Goal: Information Seeking & Learning: Learn about a topic

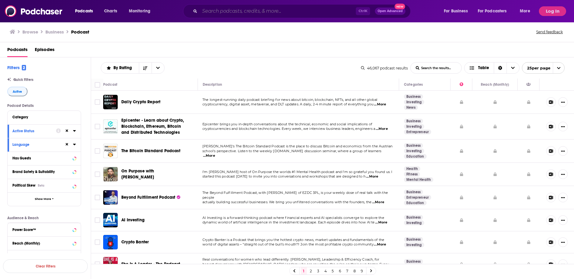
click at [255, 9] on input "Search podcasts, credits, & more..." at bounding box center [278, 11] width 156 height 10
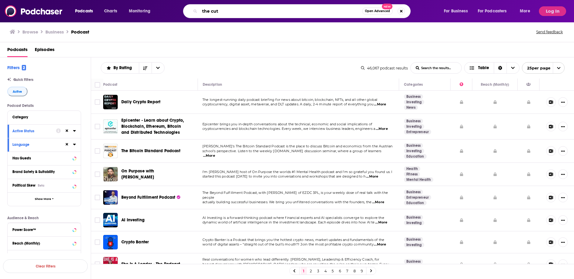
type input "the cut"
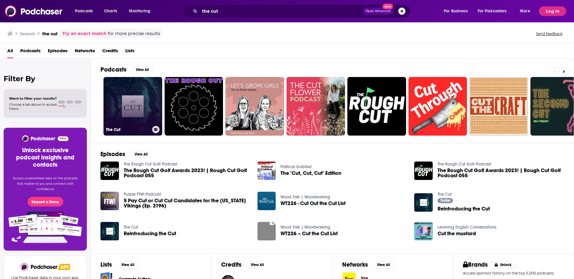
click at [130, 119] on link "The Cut" at bounding box center [132, 106] width 59 height 59
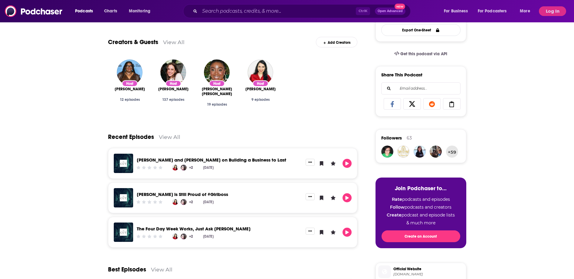
scroll to position [179, 0]
click at [169, 138] on link "View All" at bounding box center [169, 137] width 21 height 6
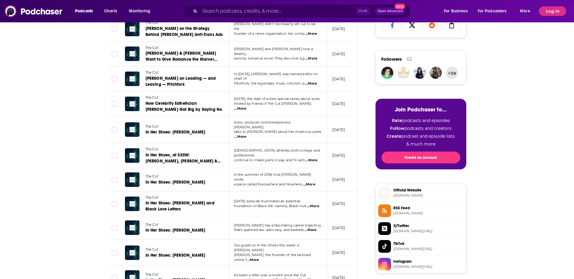
scroll to position [258, 0]
click at [246, 134] on span "...More" at bounding box center [240, 136] width 12 height 5
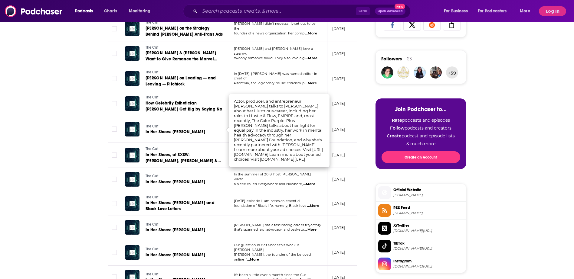
click at [286, 192] on td "[DATE] episode illuminates an essential foundation of Black life: namely, Black…" at bounding box center [278, 203] width 98 height 25
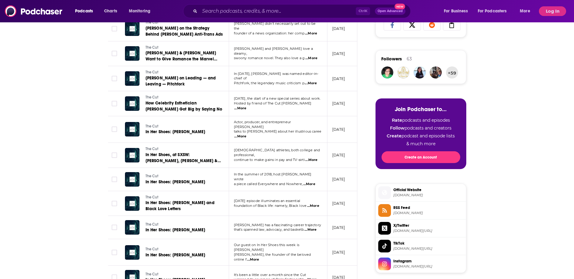
click at [316, 158] on span "...More" at bounding box center [311, 160] width 12 height 5
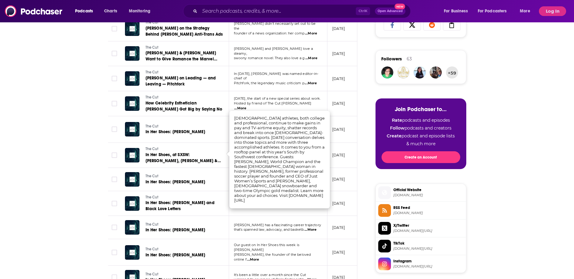
click at [96, 198] on div "About Insights Episodes 297 Reviews 6 Credits 94 Lists 4 Similar Episodes of Th…" at bounding box center [286, 245] width 387 height 810
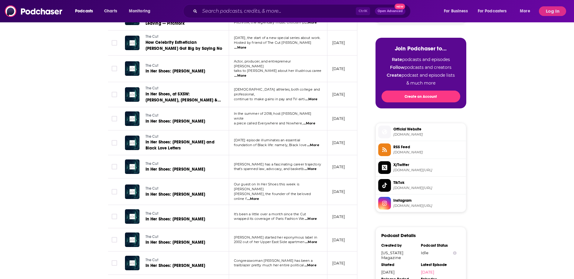
scroll to position [319, 0]
click at [259, 197] on span "...More" at bounding box center [253, 199] width 12 height 5
click at [70, 189] on div "About Insights Episodes 297 Reviews 6 Credits 94 Lists 4 Similar Episodes of Th…" at bounding box center [287, 184] width 574 height 810
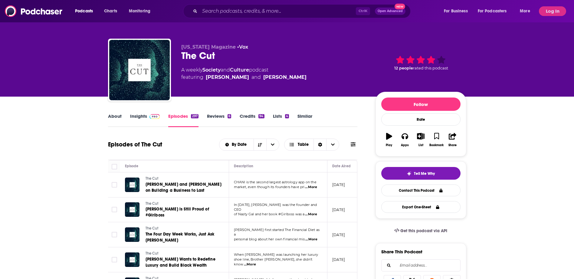
scroll to position [0, 0]
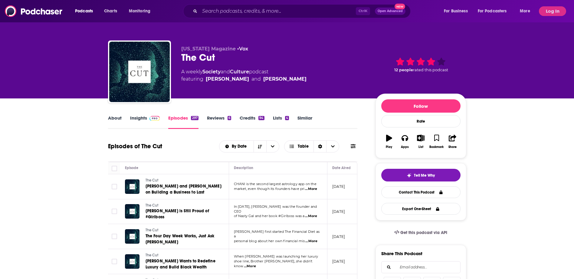
click at [116, 120] on link "About" at bounding box center [115, 122] width 14 height 14
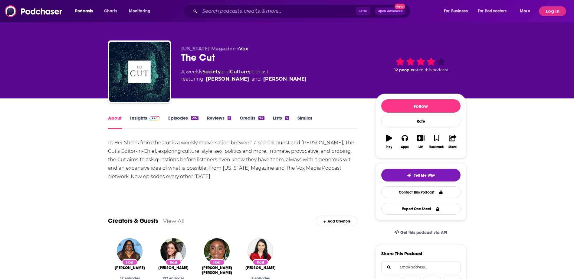
drag, startPoint x: 106, startPoint y: 138, endPoint x: 239, endPoint y: 178, distance: 138.4
copy div "In Her Shoes from the Cut is a weekly conversation between a special guest and …"
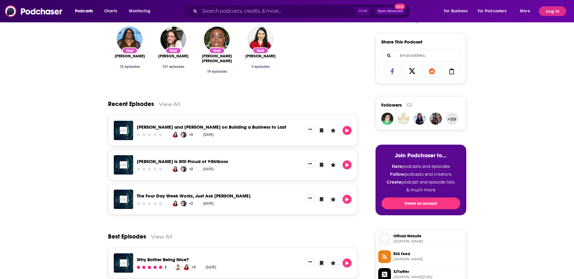
scroll to position [213, 0]
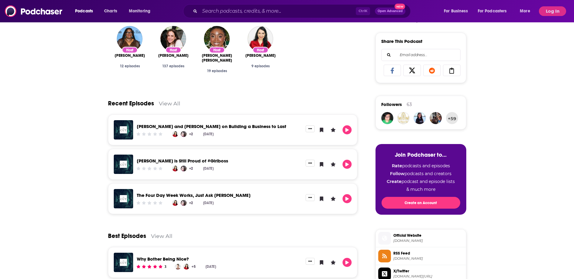
click at [171, 104] on link "View All" at bounding box center [169, 103] width 21 height 6
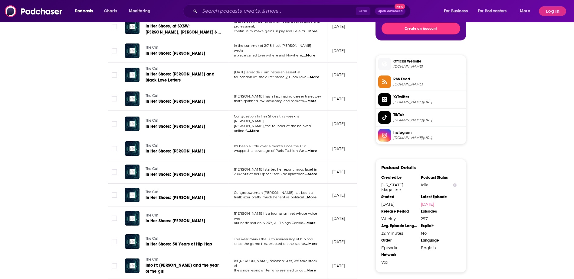
scroll to position [410, 0]
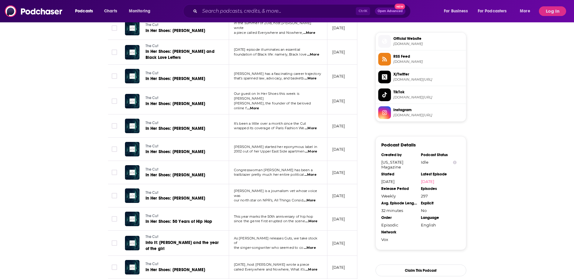
click at [315, 173] on span "...More" at bounding box center [310, 175] width 12 height 5
drag, startPoint x: 269, startPoint y: 134, endPoint x: 281, endPoint y: 134, distance: 12.1
drag, startPoint x: 266, startPoint y: 163, endPoint x: 293, endPoint y: 165, distance: 27.6
click at [293, 168] on span "Congresswoman [PERSON_NAME] has been a" at bounding box center [273, 170] width 79 height 4
copy span "[PERSON_NAME]"
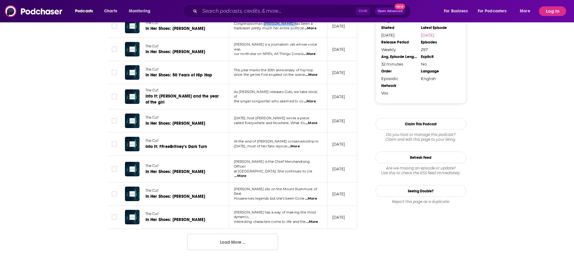
scroll to position [557, 0]
click at [245, 235] on button "Load More ..." at bounding box center [232, 242] width 91 height 16
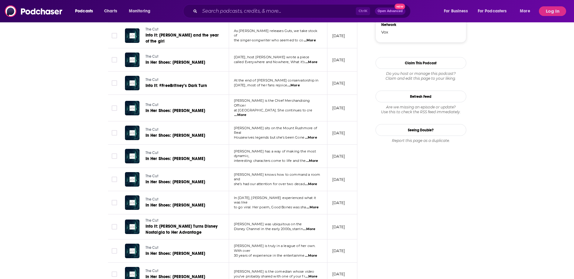
scroll to position [619, 0]
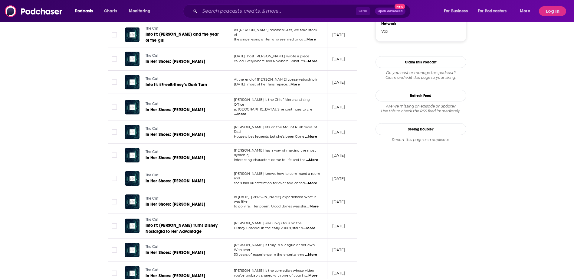
click at [317, 181] on span "...More" at bounding box center [311, 183] width 12 height 5
click at [391, 212] on div "Follow Rate Play Apps List Bookmark Share Tell Me Why Contact This Podcast Expo…" at bounding box center [420, 130] width 91 height 1311
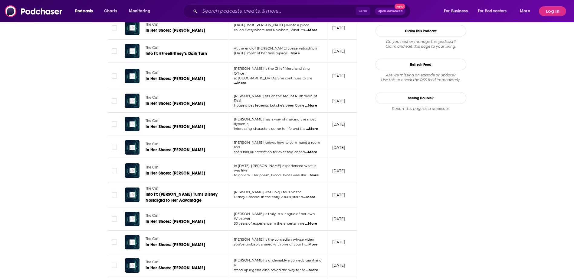
scroll to position [652, 0]
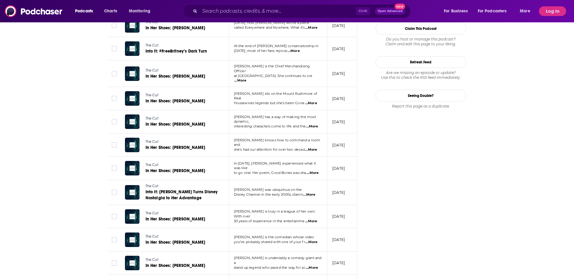
click at [315, 171] on span "...More" at bounding box center [312, 173] width 12 height 5
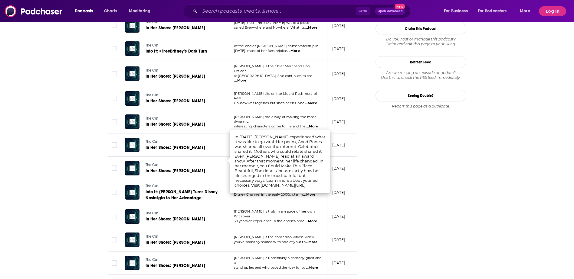
click at [393, 193] on div "Follow Rate Play Apps List Bookmark Share Tell Me Why Contact This Podcast Expo…" at bounding box center [420, 97] width 91 height 1311
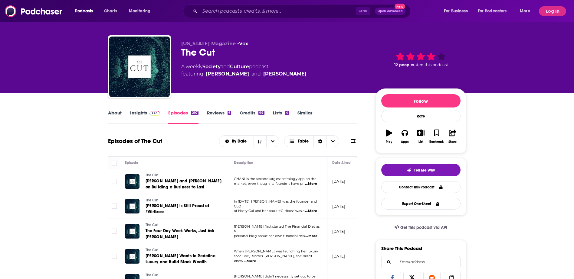
scroll to position [0, 0]
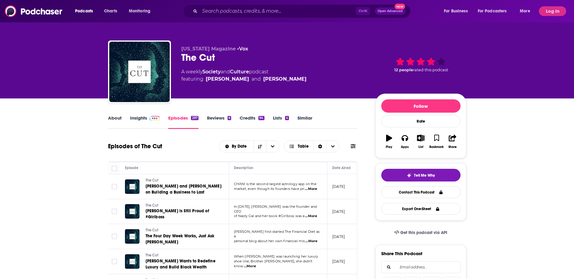
click at [111, 118] on link "About" at bounding box center [115, 122] width 14 height 14
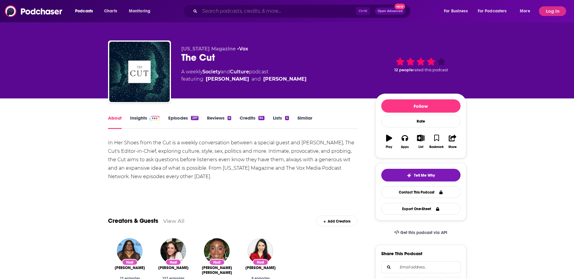
click at [224, 11] on input "Search podcasts, credits, & more..." at bounding box center [278, 11] width 156 height 10
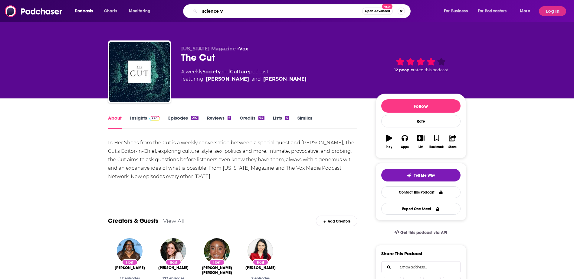
type input "science VS"
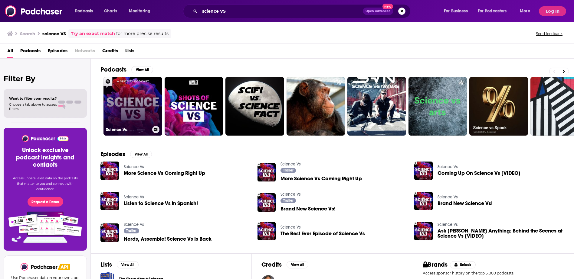
click at [128, 107] on link "Science Vs" at bounding box center [132, 106] width 59 height 59
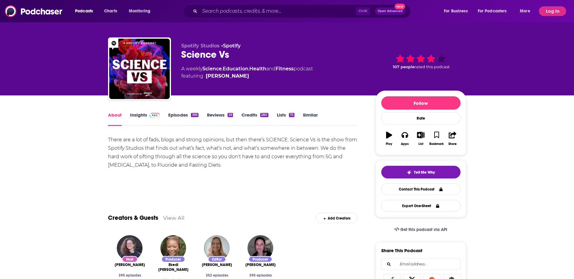
scroll to position [3, 0]
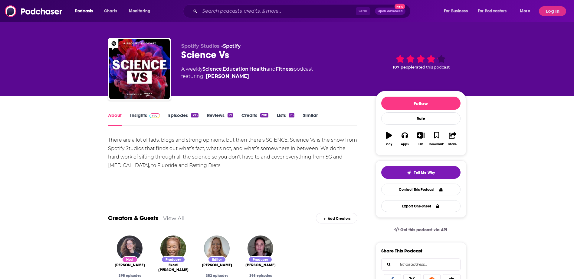
click at [186, 122] on link "Episodes 395" at bounding box center [183, 120] width 30 height 14
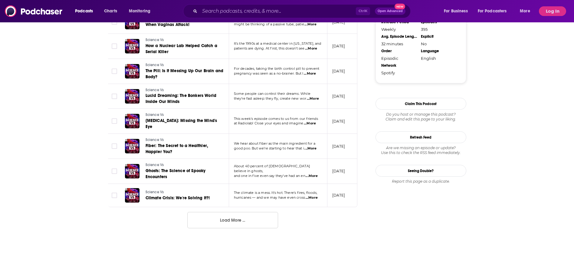
scroll to position [572, 0]
click at [240, 217] on button "Load More ..." at bounding box center [232, 220] width 91 height 16
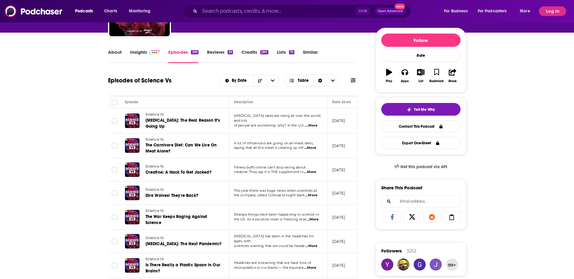
scroll to position [0, 0]
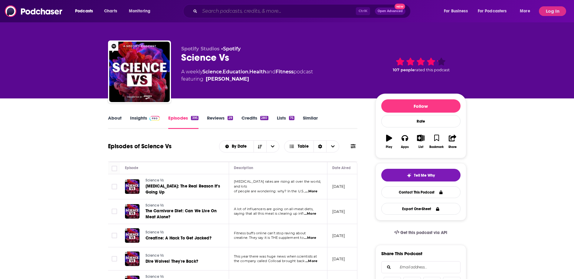
click at [224, 10] on input "Search podcasts, credits, & more..." at bounding box center [278, 11] width 156 height 10
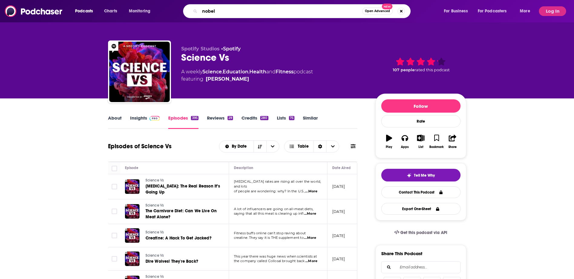
type input "nobel"
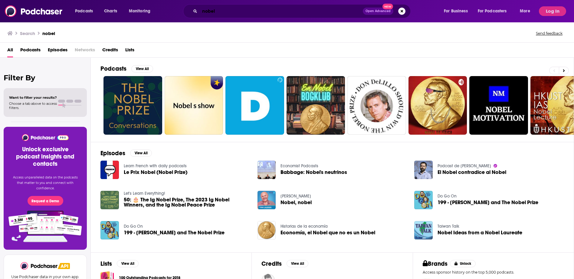
click at [253, 7] on input "nobel" at bounding box center [281, 11] width 163 height 10
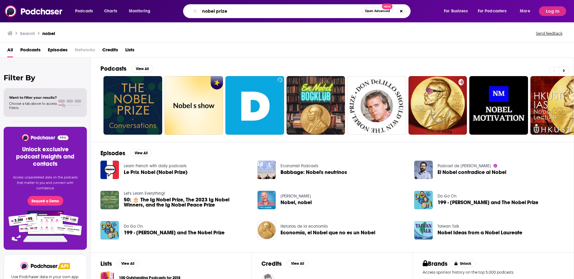
type input "nobel prize"
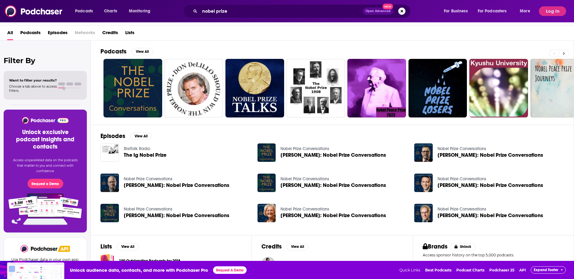
click at [565, 55] on icon at bounding box center [564, 53] width 2 height 4
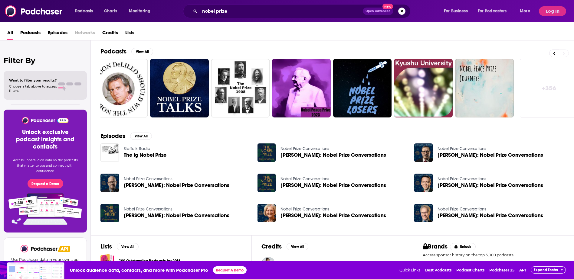
scroll to position [0, 78]
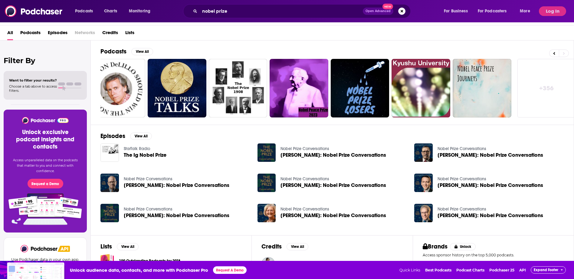
click at [36, 32] on span "Podcasts" at bounding box center [30, 34] width 20 height 12
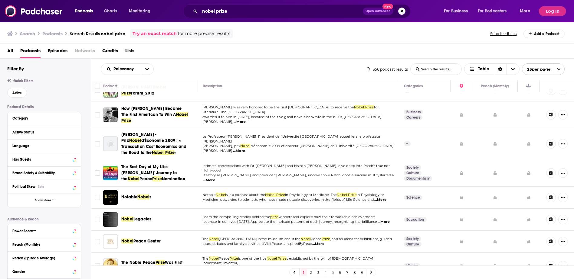
scroll to position [408, 0]
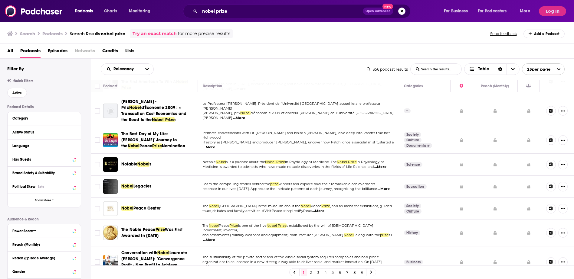
click at [61, 52] on span "Episodes" at bounding box center [58, 52] width 20 height 12
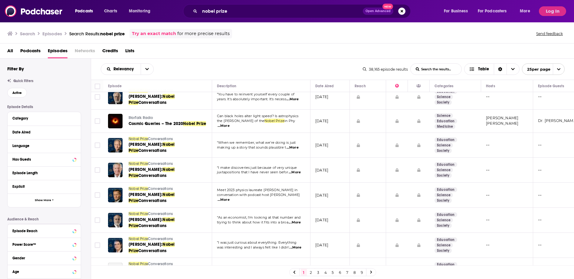
scroll to position [452, 0]
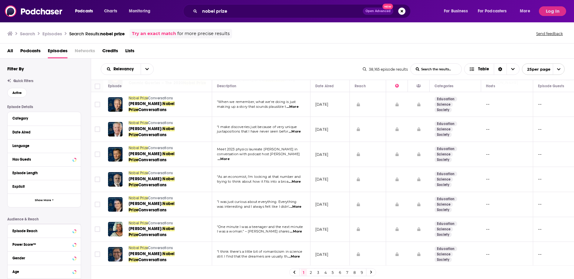
click at [374, 272] on link at bounding box center [371, 272] width 10 height 7
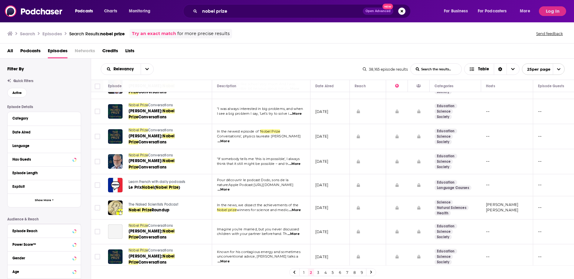
scroll to position [18, 0]
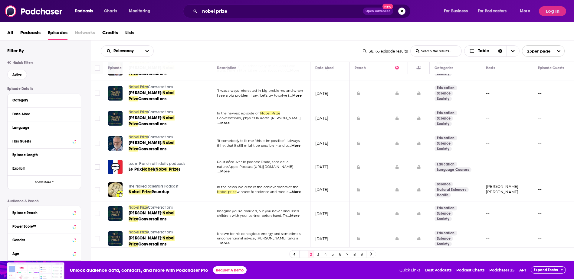
click at [372, 254] on icon at bounding box center [371, 255] width 2 height 4
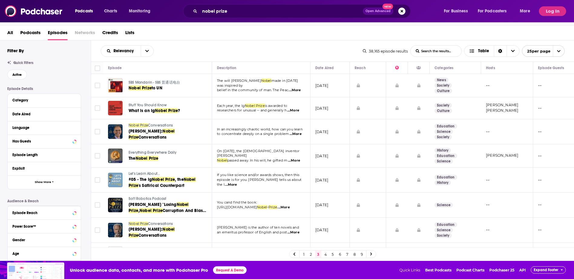
click at [298, 159] on span "...More" at bounding box center [294, 160] width 12 height 5
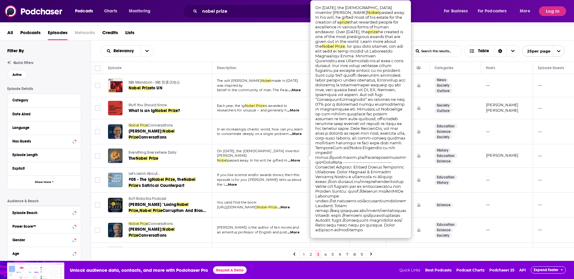
click at [282, 158] on span "passed away. In his will, he gifted m" at bounding box center [257, 160] width 60 height 4
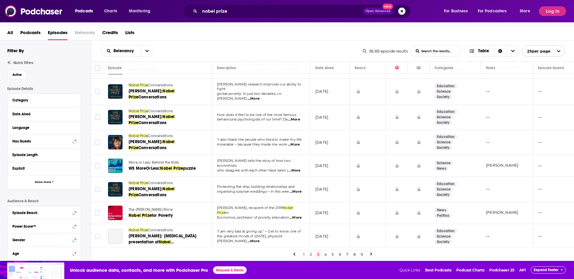
scroll to position [209, 0]
click at [190, 166] on span "puzzle" at bounding box center [189, 168] width 13 height 5
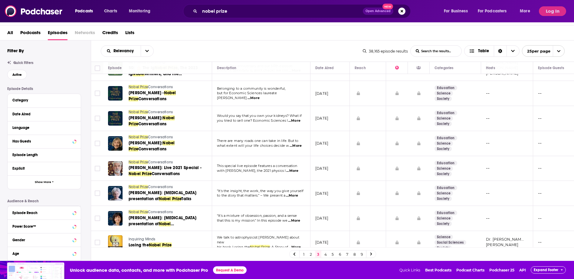
scroll to position [428, 0]
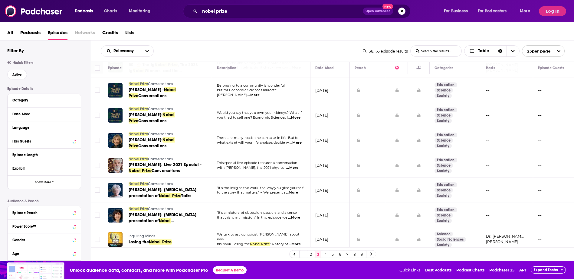
click at [374, 257] on link at bounding box center [371, 254] width 10 height 7
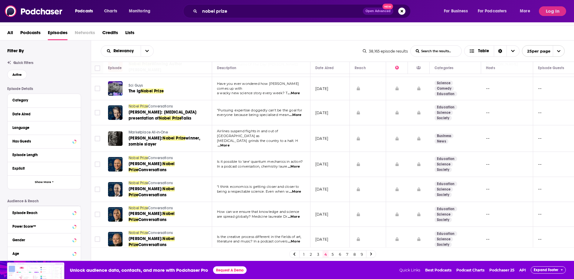
scroll to position [438, 0]
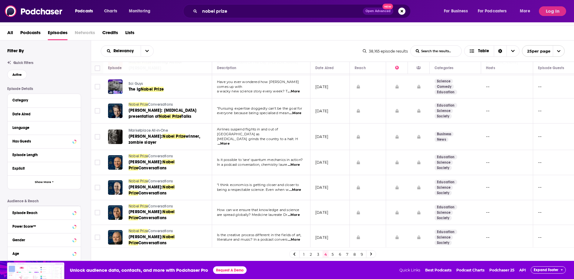
click at [372, 254] on icon at bounding box center [371, 255] width 2 height 4
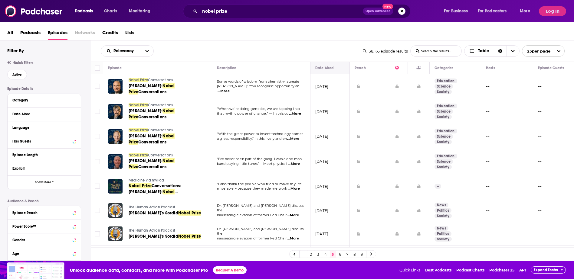
click at [325, 67] on div "Date Aired" at bounding box center [324, 67] width 18 height 7
click at [514, 52] on icon "Choose View" at bounding box center [513, 51] width 4 height 4
click at [564, 53] on span "open menu" at bounding box center [558, 51] width 11 height 11
click at [543, 78] on button "100 per page" at bounding box center [543, 81] width 42 height 9
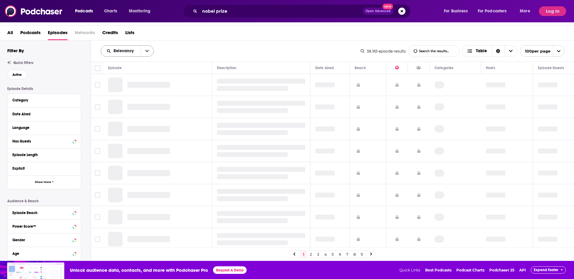
click at [147, 51] on icon "open menu" at bounding box center [147, 51] width 4 height 4
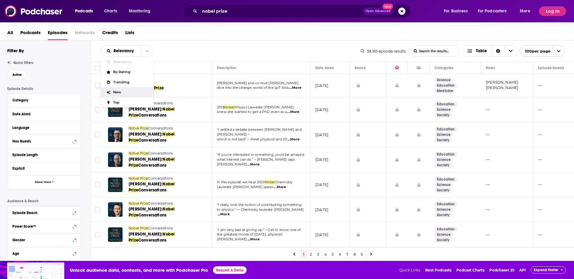
click at [119, 95] on div "New" at bounding box center [127, 92] width 53 height 10
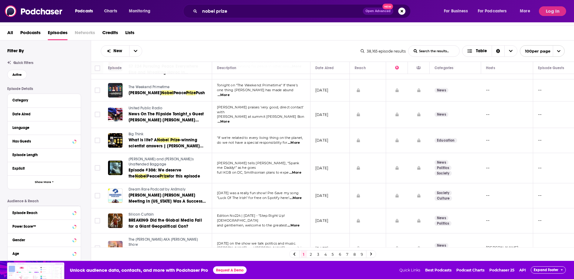
scroll to position [382, 0]
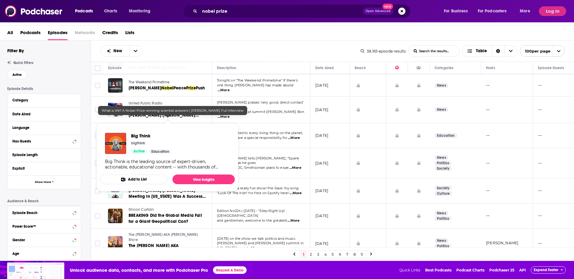
click at [140, 120] on span "Big Think bigthink Active Education Big Think is the leading source of expert-d…" at bounding box center [167, 158] width 142 height 76
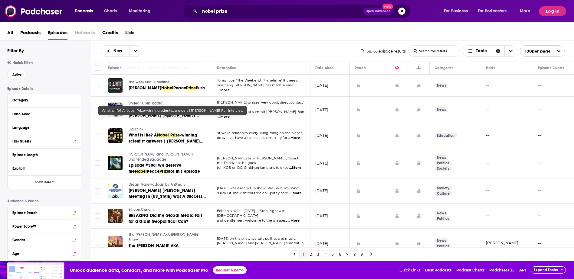
click at [188, 133] on span "-winning scientist answers | [PERSON_NAME] Full Interview" at bounding box center [166, 141] width 75 height 17
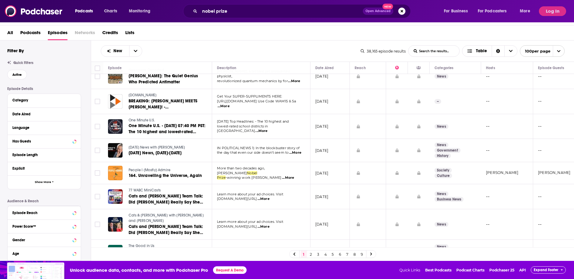
scroll to position [862, 0]
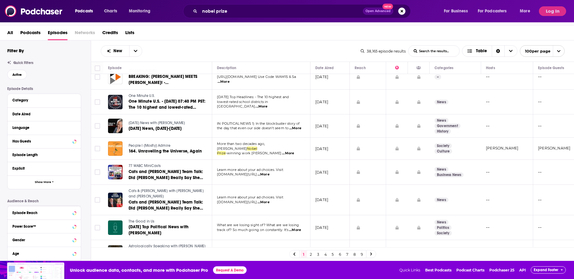
click at [331, 255] on div "1 2 3 4 5 6 7 8 9" at bounding box center [332, 255] width 87 height 8
click at [334, 255] on link "5" at bounding box center [333, 254] width 6 height 7
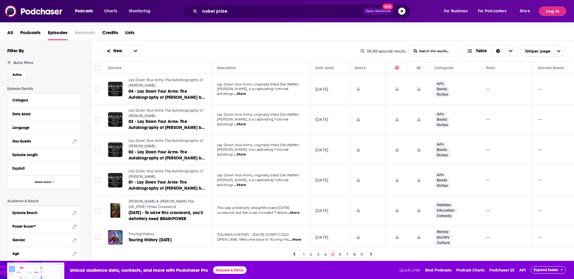
click at [364, 252] on link "9" at bounding box center [362, 254] width 6 height 7
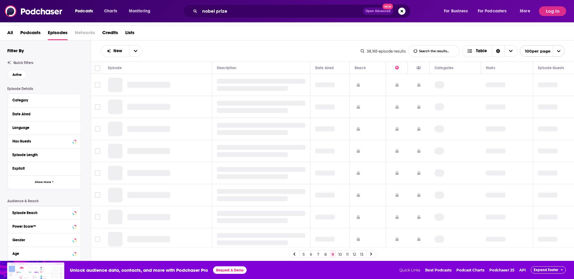
click at [363, 256] on link "13" at bounding box center [362, 254] width 6 height 7
click at [363, 256] on link "17" at bounding box center [362, 254] width 6 height 7
click at [363, 256] on link "21" at bounding box center [362, 254] width 6 height 7
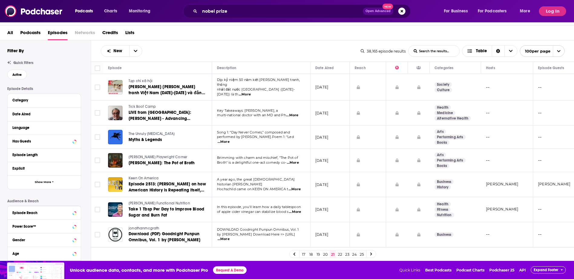
click at [363, 256] on link "25" at bounding box center [362, 254] width 6 height 7
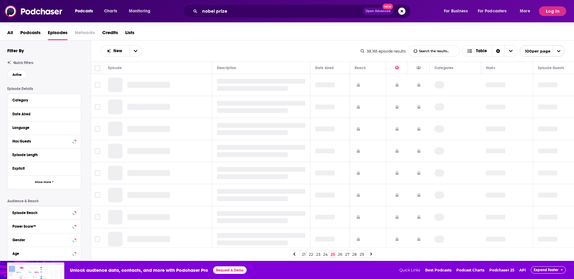
click at [363, 256] on link "29" at bounding box center [362, 254] width 6 height 7
click at [363, 256] on link "33" at bounding box center [362, 254] width 6 height 7
click at [363, 256] on link "37" at bounding box center [362, 254] width 6 height 7
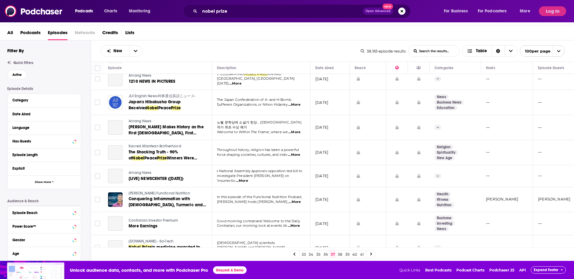
scroll to position [983, 0]
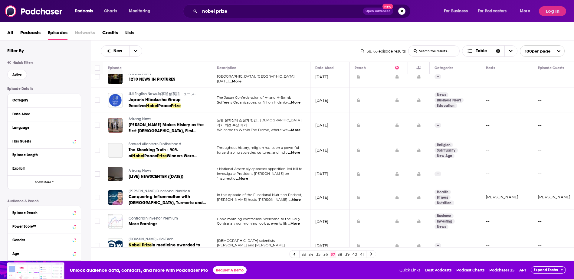
click at [341, 253] on link "38" at bounding box center [340, 254] width 6 height 7
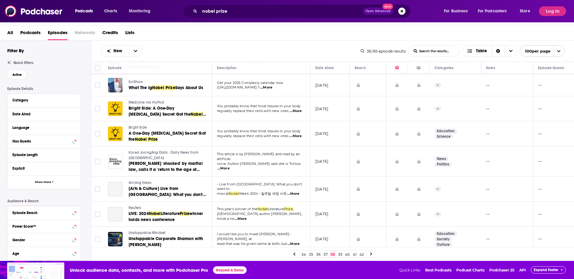
scroll to position [881, 0]
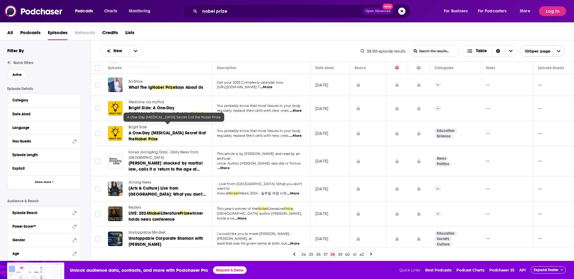
click at [160, 131] on span "A One-Day [MEDICAL_DATA] Secret Got the" at bounding box center [167, 136] width 77 height 11
click at [115, 126] on div at bounding box center [115, 133] width 15 height 15
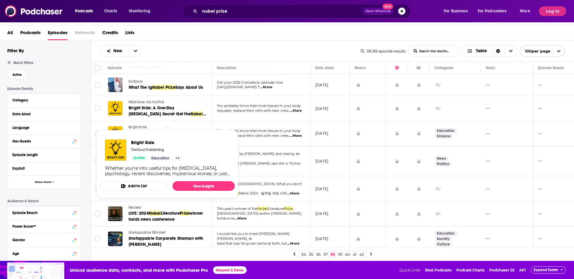
click at [141, 125] on span "Bright Side" at bounding box center [138, 127] width 18 height 4
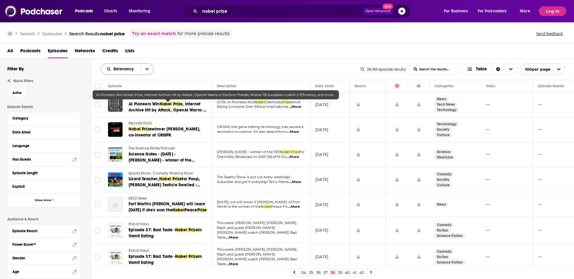
click at [144, 67] on button "open menu" at bounding box center [147, 69] width 13 height 11
click at [125, 112] on span "New" at bounding box center [131, 110] width 36 height 3
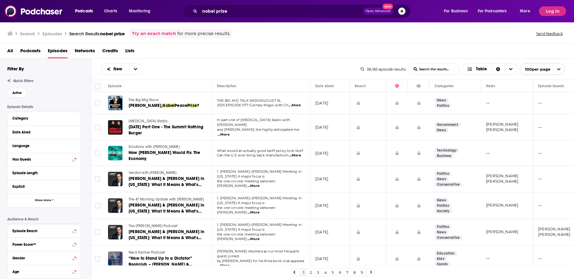
click at [372, 274] on icon at bounding box center [371, 273] width 2 height 4
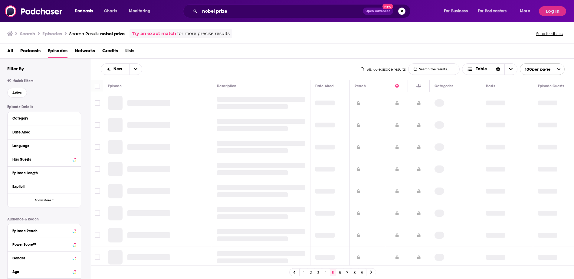
click at [372, 274] on icon at bounding box center [371, 273] width 2 height 4
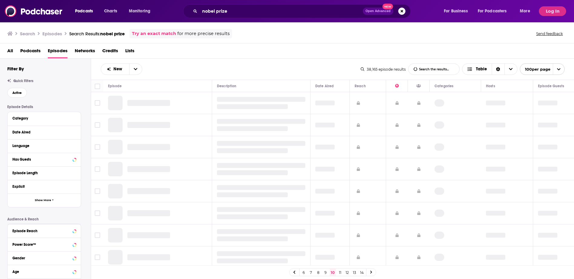
click at [372, 274] on icon at bounding box center [371, 273] width 2 height 4
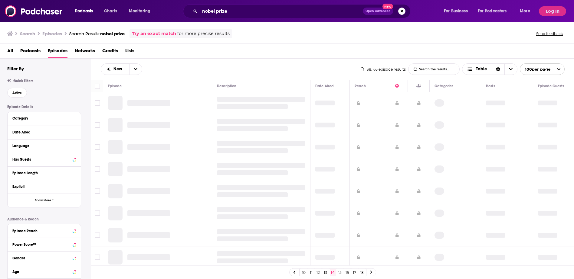
click at [372, 274] on icon at bounding box center [371, 273] width 2 height 4
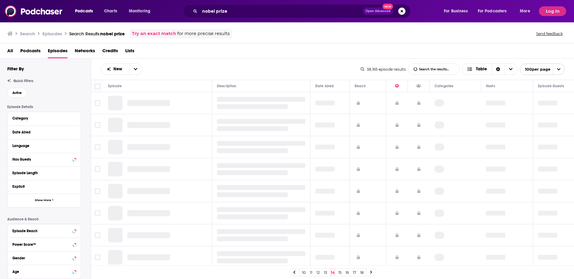
click at [372, 274] on icon at bounding box center [371, 273] width 2 height 4
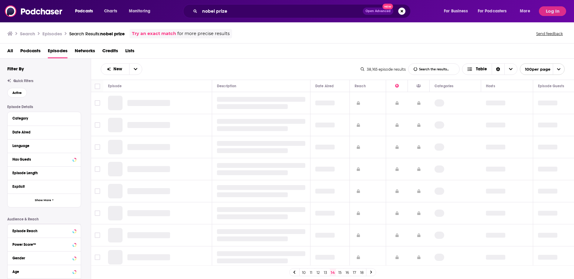
click at [372, 274] on icon at bounding box center [371, 273] width 2 height 4
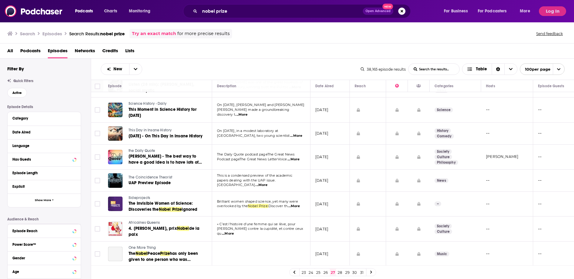
scroll to position [45, 0]
click at [372, 273] on icon at bounding box center [371, 273] width 2 height 4
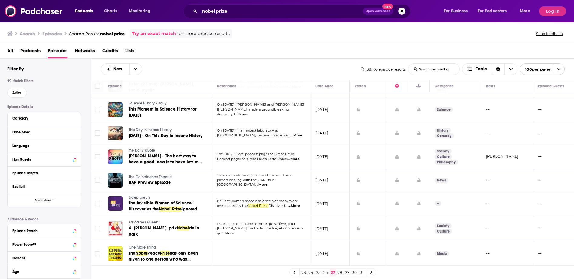
click at [372, 273] on icon at bounding box center [371, 273] width 2 height 4
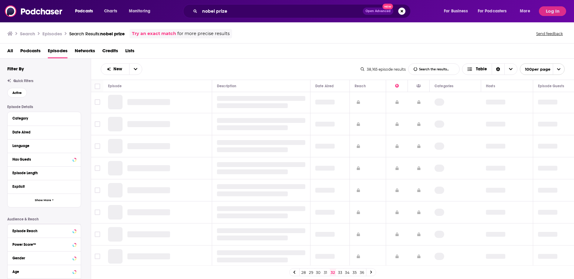
click at [372, 273] on icon at bounding box center [371, 273] width 2 height 4
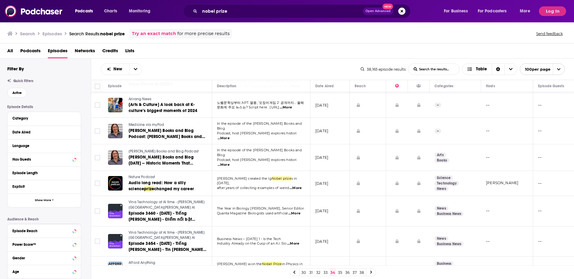
scroll to position [1533, 0]
click at [165, 181] on link "Audio long read: How a silly science prize changed my career" at bounding box center [168, 187] width 78 height 12
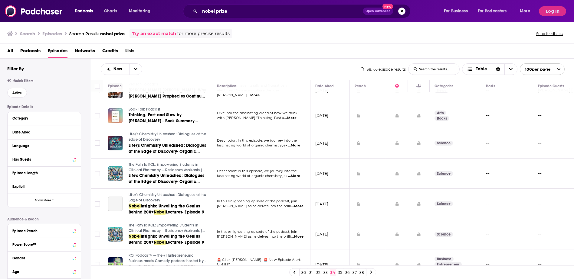
scroll to position [18, 0]
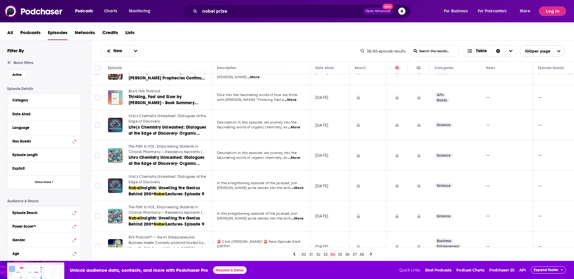
click at [358, 255] on link "37" at bounding box center [354, 254] width 6 height 7
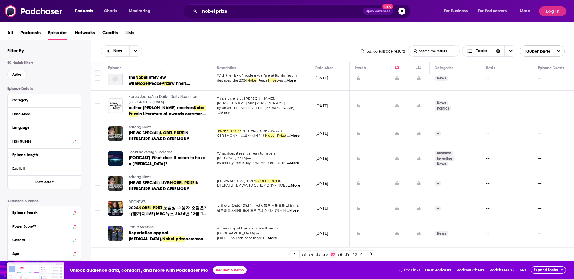
scroll to position [469, 0]
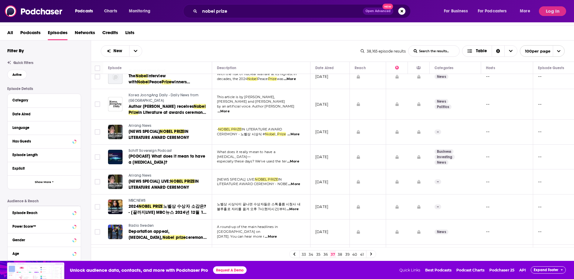
click at [350, 255] on link "39" at bounding box center [347, 254] width 6 height 7
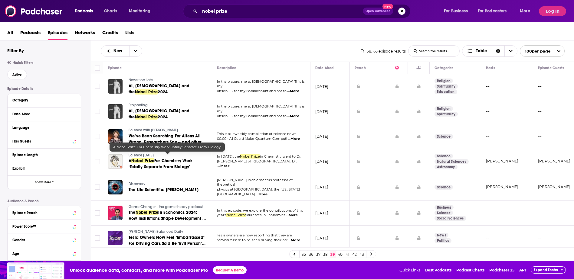
click at [179, 162] on span "For Chemistry Work ‘Totally Separate From Biology’" at bounding box center [161, 163] width 64 height 11
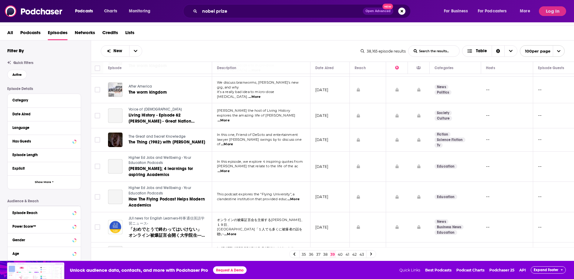
scroll to position [2311, 0]
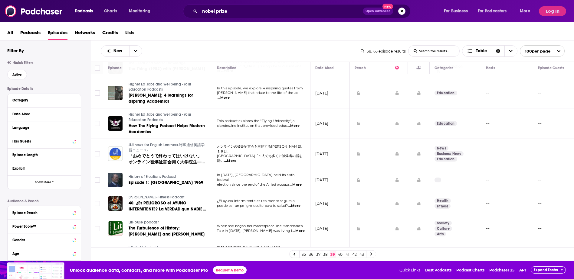
click at [343, 253] on link "40" at bounding box center [340, 254] width 6 height 7
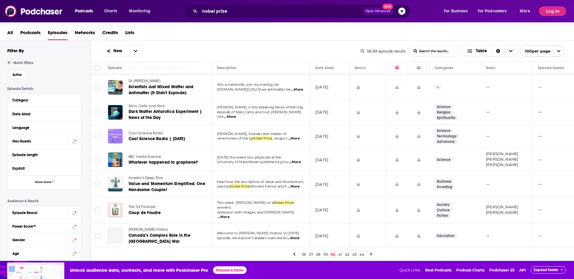
scroll to position [627, 0]
click at [164, 136] on span "Cool Science Radio | [DATE]" at bounding box center [157, 138] width 57 height 5
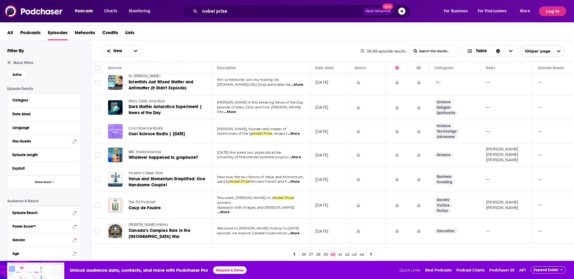
scroll to position [640, 0]
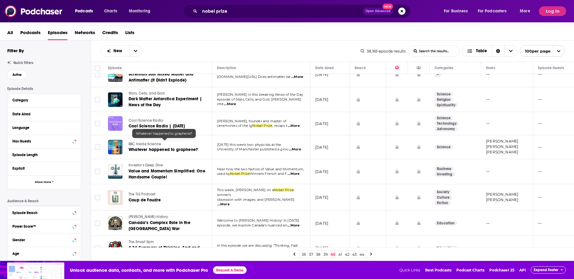
click at [188, 147] on span "Whatever happened to graphene?" at bounding box center [163, 149] width 69 height 5
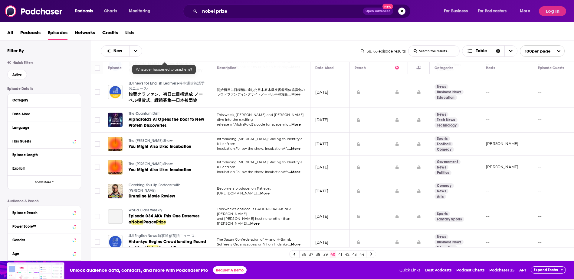
scroll to position [2282, 0]
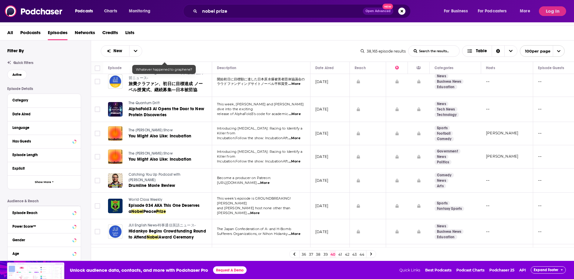
click at [343, 253] on link "41" at bounding box center [340, 254] width 6 height 7
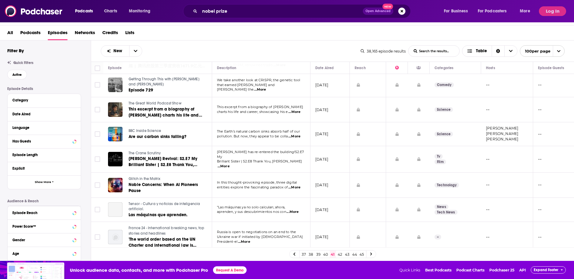
scroll to position [109, 0]
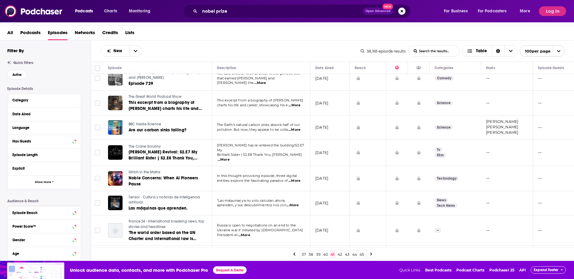
click at [296, 128] on span "...More" at bounding box center [294, 130] width 12 height 5
click at [280, 128] on p "pollution. But now, they appear to be colla ...More" at bounding box center [261, 130] width 88 height 5
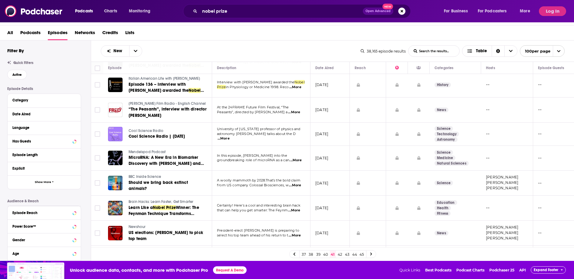
scroll to position [2271, 0]
click at [299, 183] on span "...More" at bounding box center [295, 185] width 12 height 5
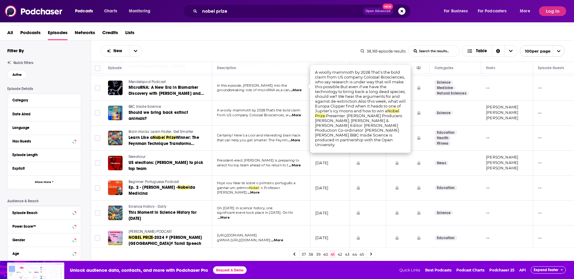
scroll to position [2354, 0]
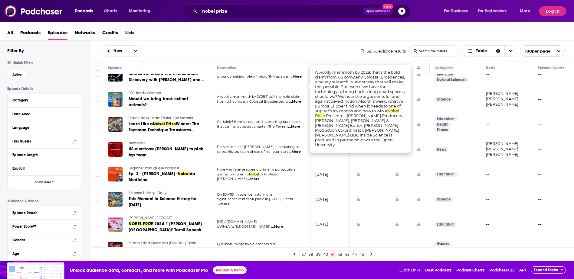
click at [241, 37] on div "All Podcasts Episodes Networks Credits Lists" at bounding box center [288, 34] width 562 height 12
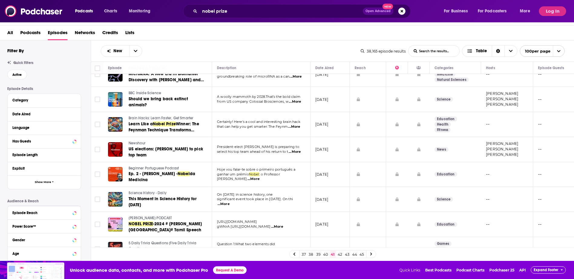
click at [341, 255] on link "42" at bounding box center [340, 254] width 6 height 7
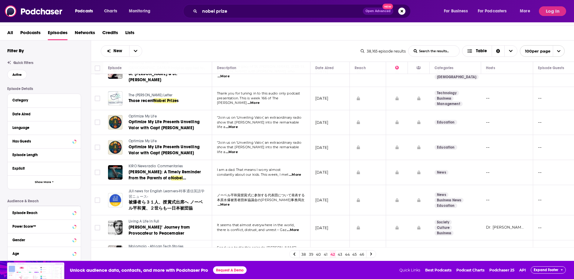
scroll to position [1469, 0]
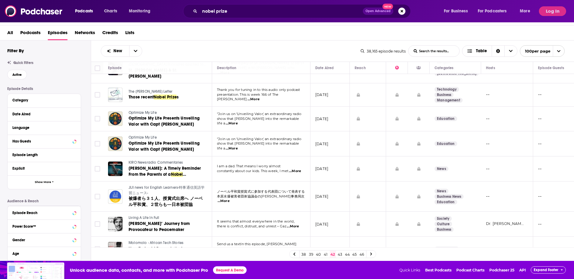
click at [343, 254] on link "43" at bounding box center [340, 254] width 6 height 7
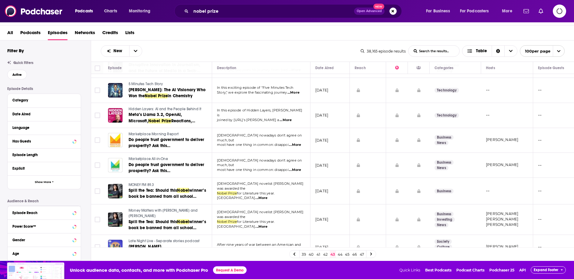
scroll to position [2132, 0]
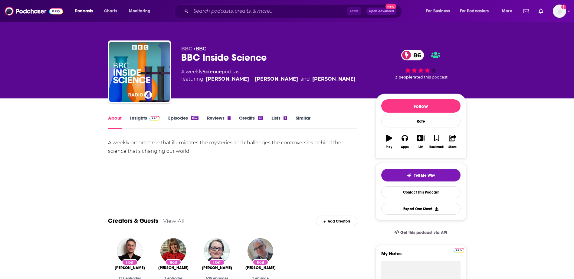
click at [145, 119] on link "Insights" at bounding box center [145, 122] width 30 height 14
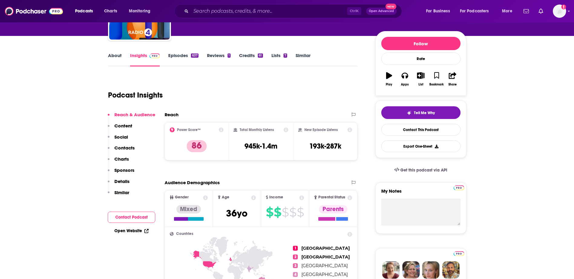
scroll to position [63, 0]
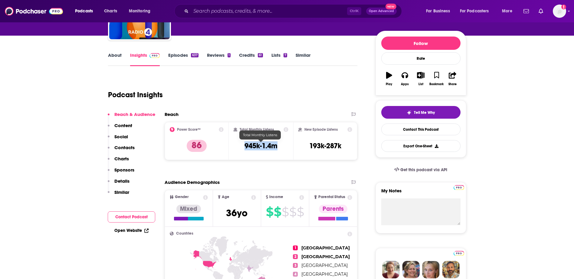
drag, startPoint x: 245, startPoint y: 146, endPoint x: 276, endPoint y: 146, distance: 31.2
click at [276, 146] on h3 "945k-1.4m" at bounding box center [260, 146] width 33 height 9
copy h3 "945k-1.4m"
click at [215, 10] on input "Search podcasts, credits, & more..." at bounding box center [269, 11] width 156 height 10
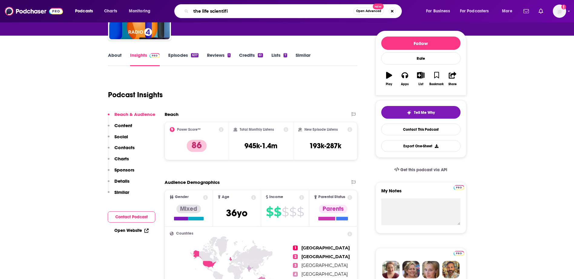
type input "the life scientific"
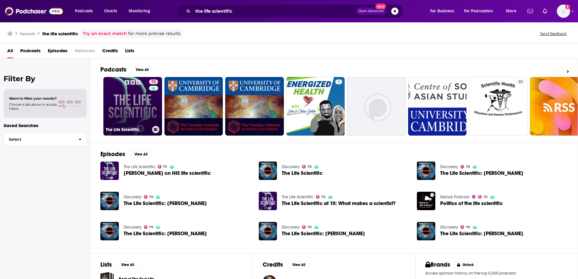
click at [139, 101] on link "75 The Life Scientific" at bounding box center [132, 106] width 59 height 59
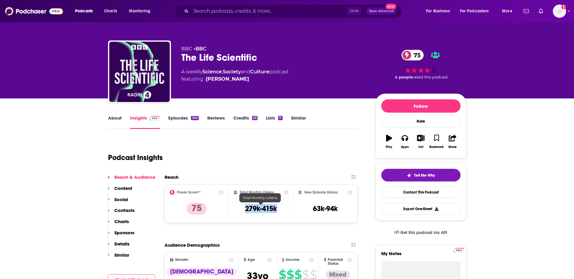
drag, startPoint x: 245, startPoint y: 209, endPoint x: 276, endPoint y: 210, distance: 30.9
click at [276, 210] on h3 "279k-415k" at bounding box center [261, 208] width 32 height 9
copy h3 "279k-415k"
